Goal: Task Accomplishment & Management: Use online tool/utility

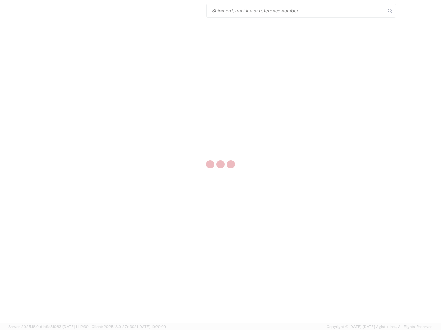
select select "US"
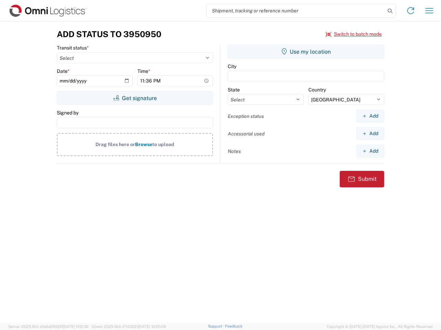
click at [296, 11] on input "search" at bounding box center [296, 10] width 178 height 13
click at [390, 11] on icon at bounding box center [390, 11] width 10 height 10
click at [410, 11] on icon at bounding box center [410, 10] width 11 height 11
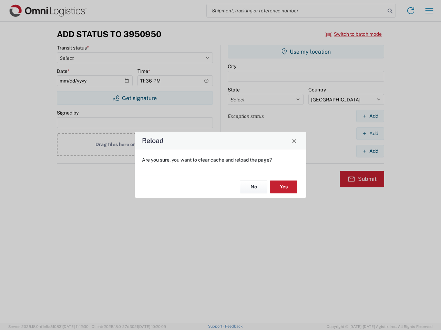
click at [354, 34] on div "Reload Are you sure, you want to clear cache and reload the page? No Yes" at bounding box center [220, 165] width 441 height 330
click at [135, 98] on div "Reload Are you sure, you want to clear cache and reload the page? No Yes" at bounding box center [220, 165] width 441 height 330
click at [306, 52] on div "Reload Are you sure, you want to clear cache and reload the page? No Yes" at bounding box center [220, 165] width 441 height 330
click at [370, 116] on div "Reload Are you sure, you want to clear cache and reload the page? No Yes" at bounding box center [220, 165] width 441 height 330
click at [370, 134] on div "Reload Are you sure, you want to clear cache and reload the page? No Yes" at bounding box center [220, 165] width 441 height 330
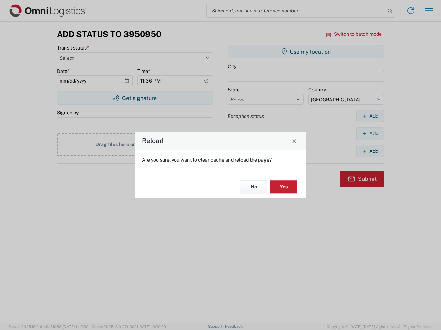
click at [370, 151] on div "Reload Are you sure, you want to clear cache and reload the page? No Yes" at bounding box center [220, 165] width 441 height 330
